Goal: Find contact information: Find contact information

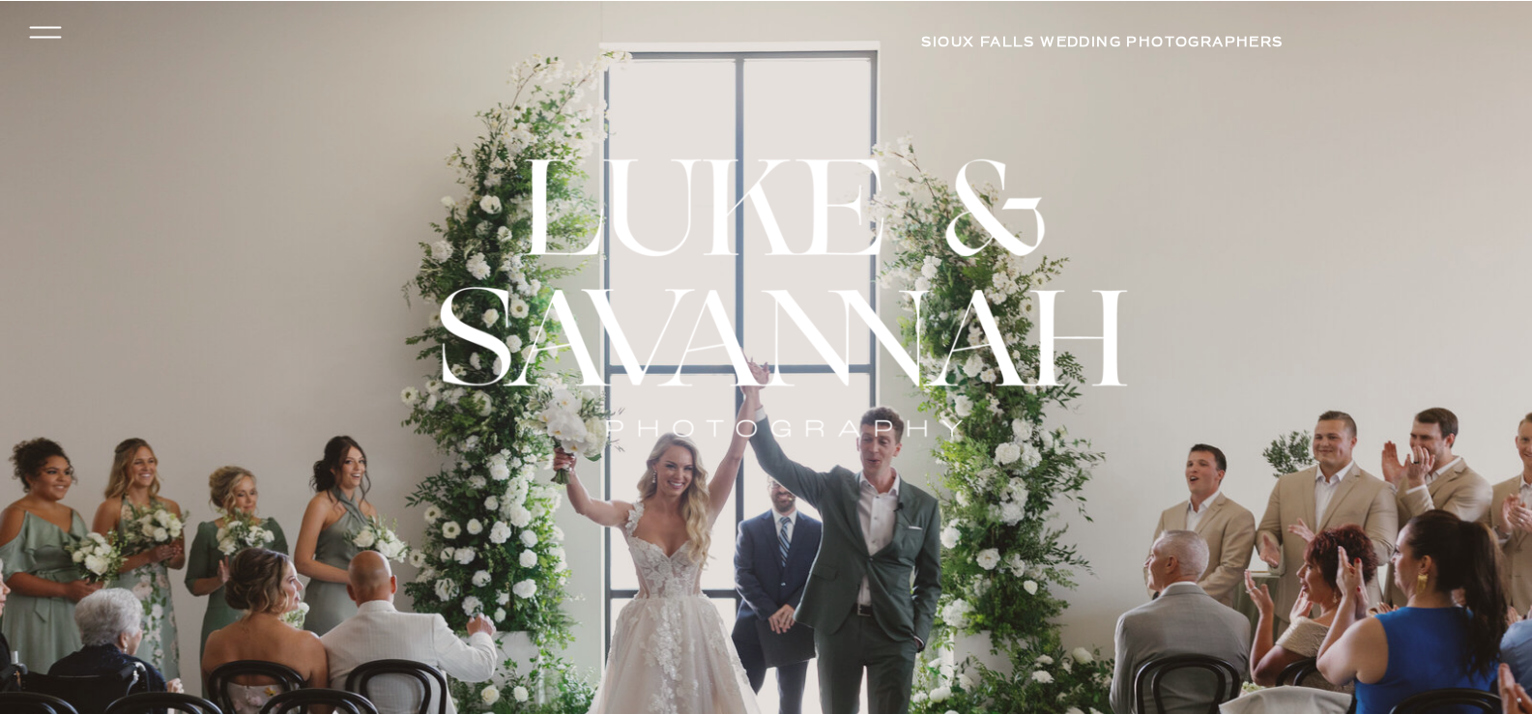
scroll to position [11258, 0]
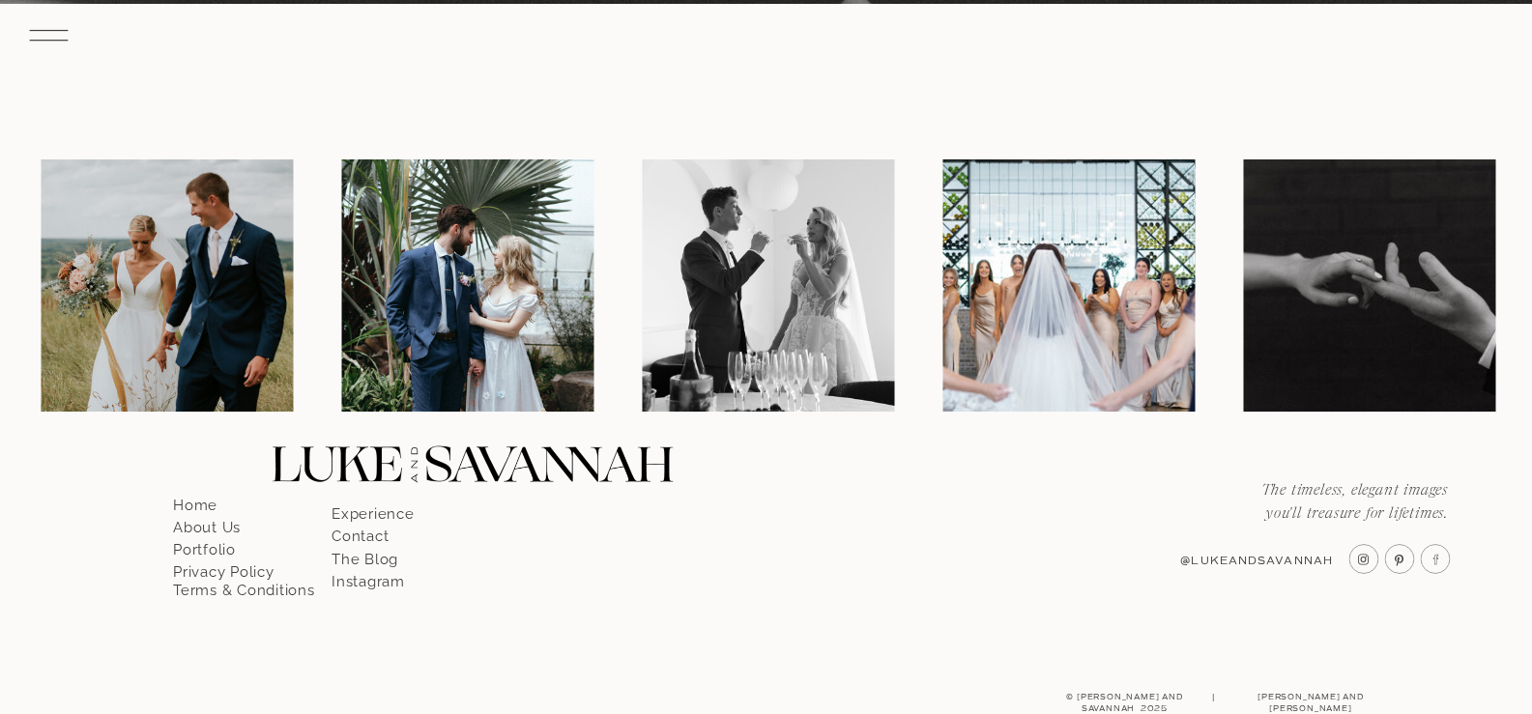
click at [332, 522] on link "Contact" at bounding box center [387, 530] width 110 height 17
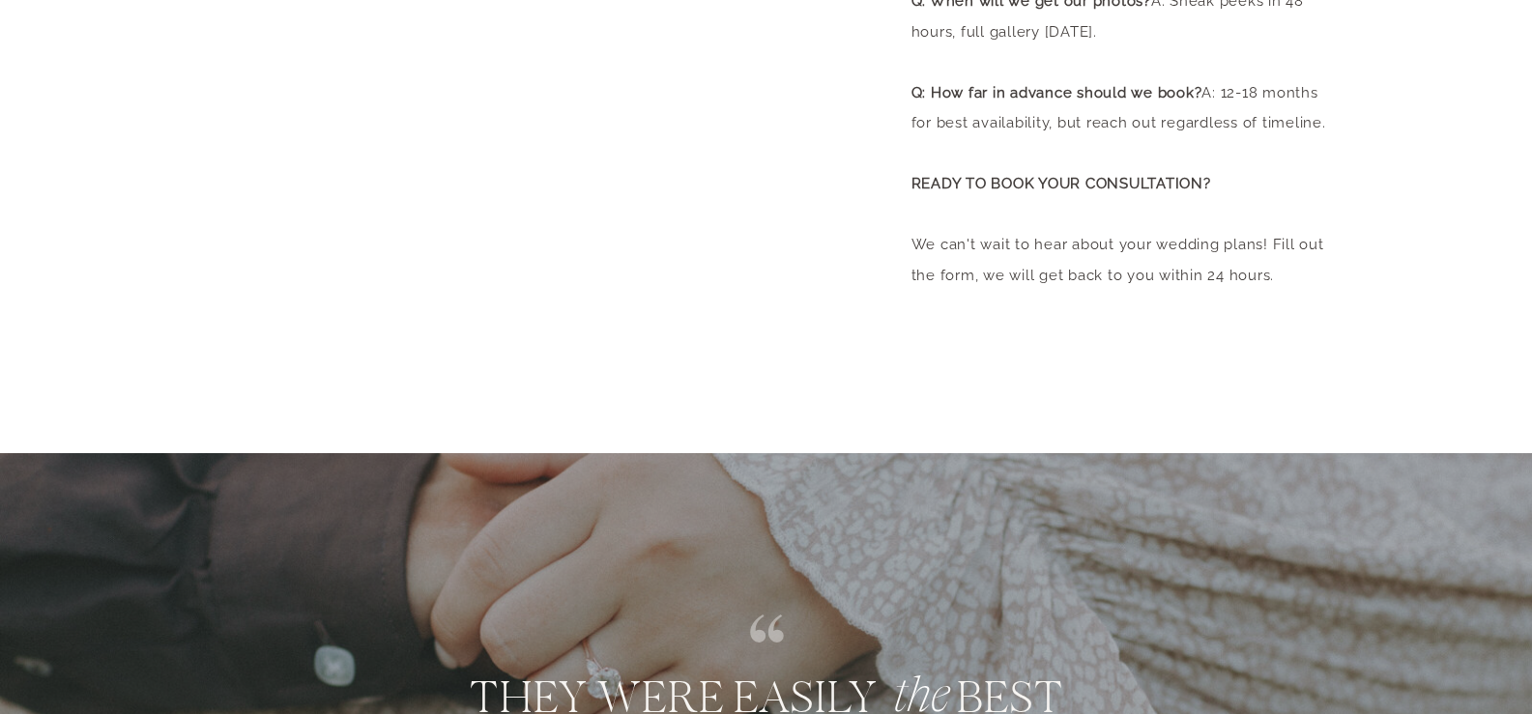
scroll to position [1230, 0]
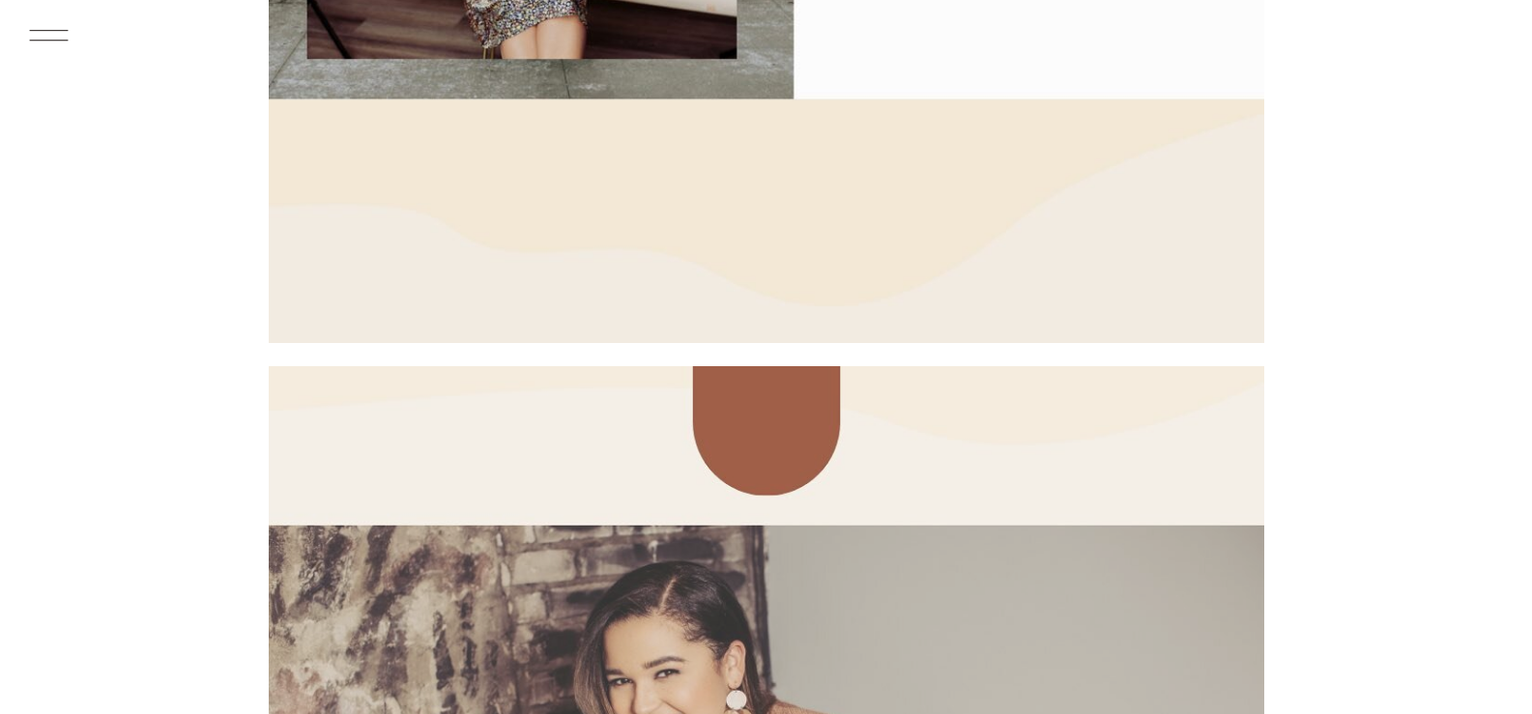
scroll to position [10136, 0]
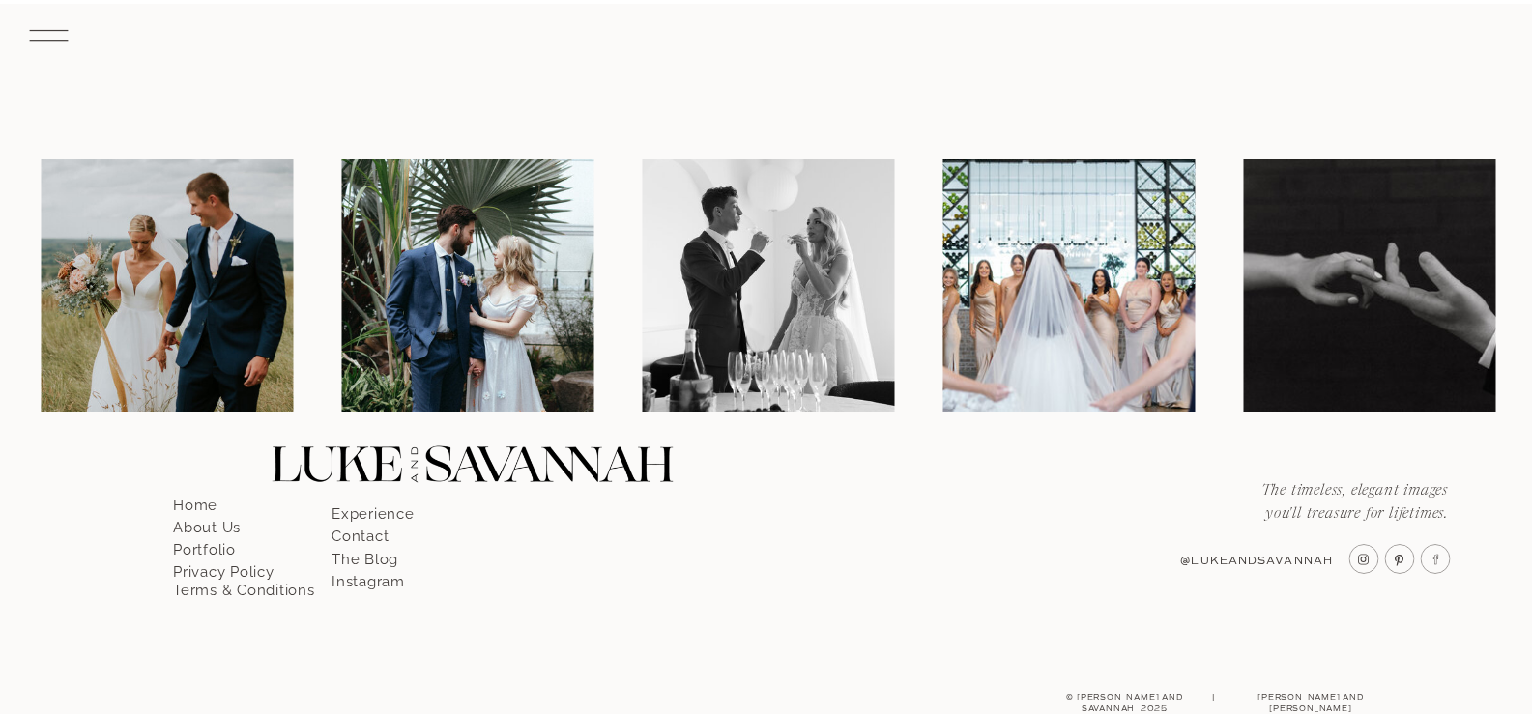
click at [354, 533] on p "Contact" at bounding box center [387, 530] width 110 height 17
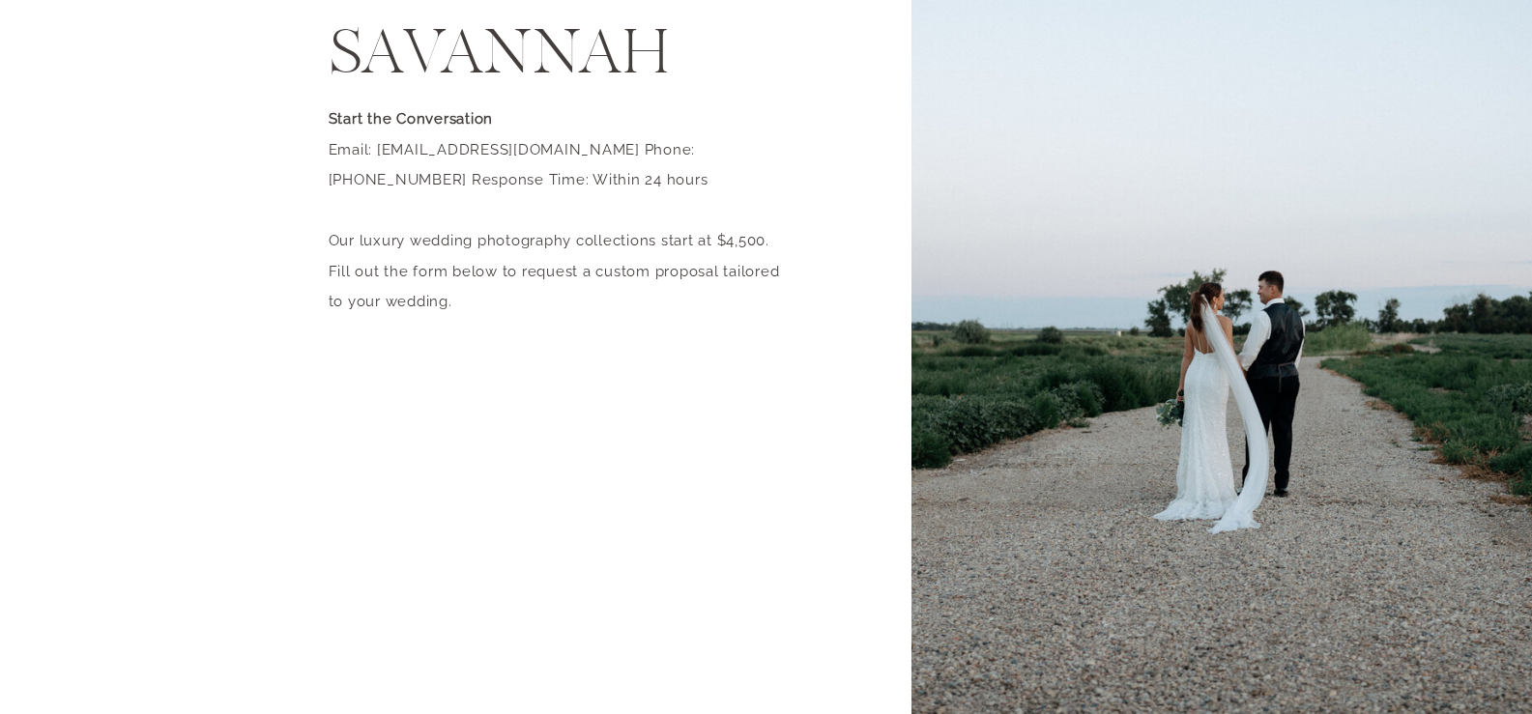
scroll to position [412, 0]
